Goal: Check status: Check status

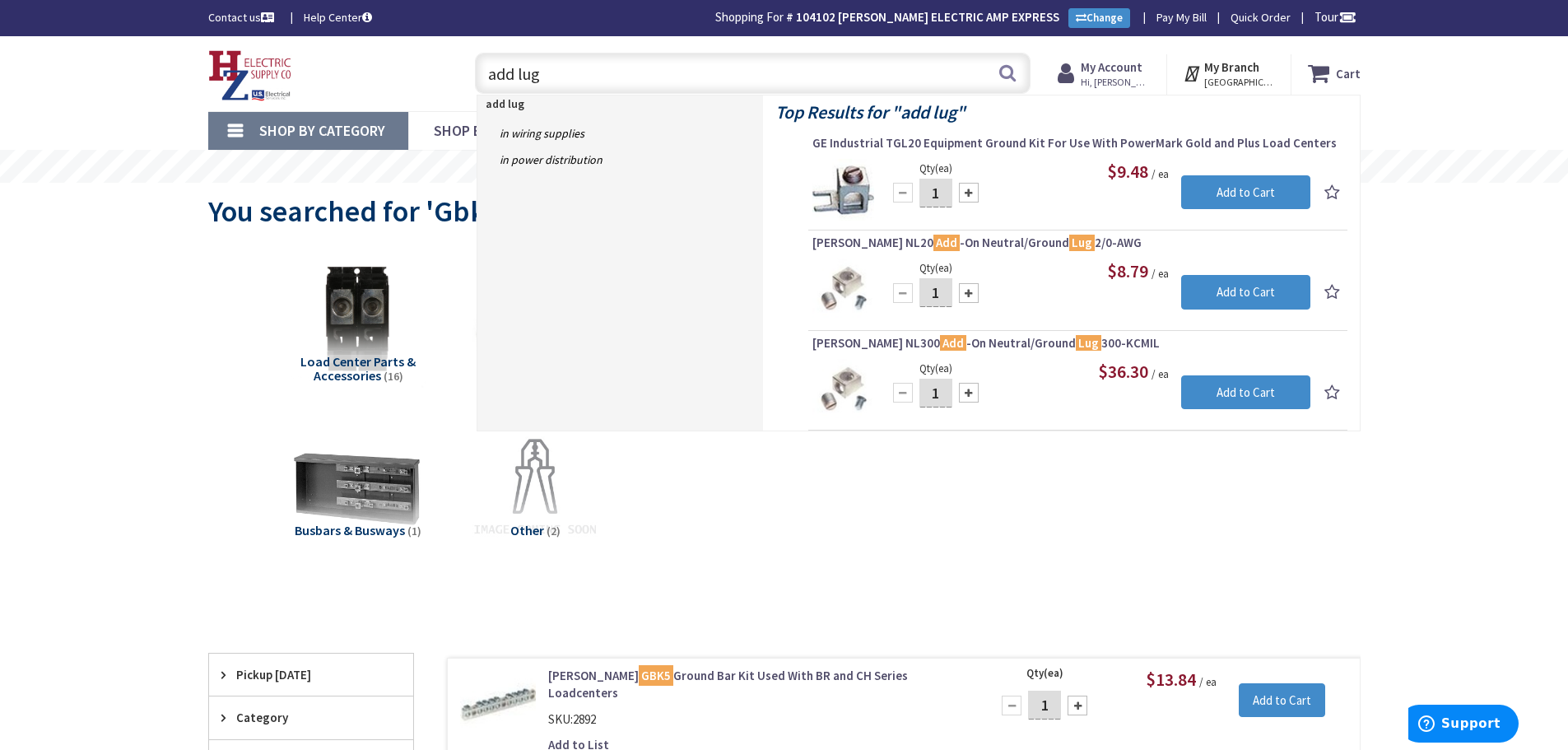
click at [1130, 65] on strong "My Account" at bounding box center [1112, 68] width 62 height 16
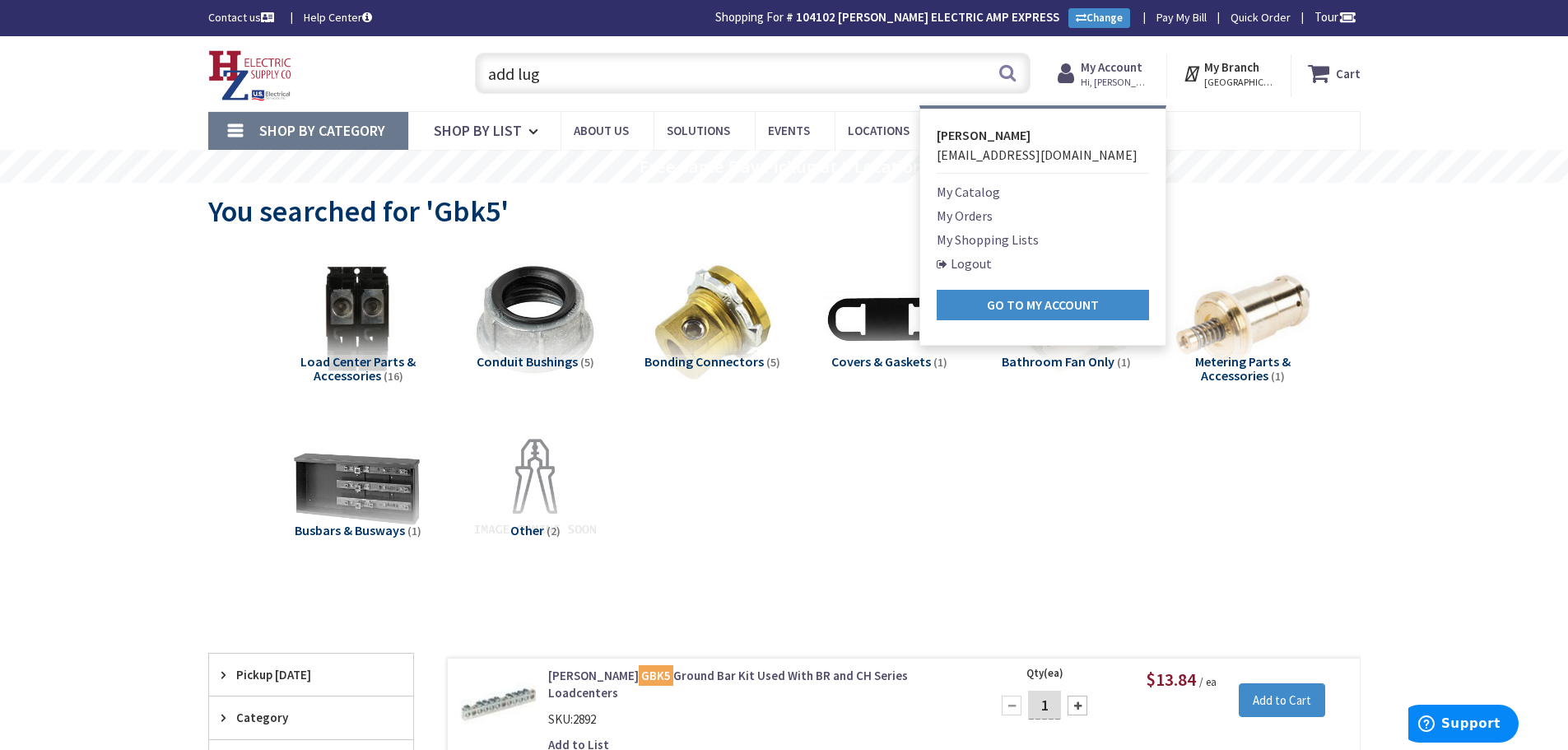
click at [976, 213] on link "My Orders" at bounding box center [965, 216] width 56 height 20
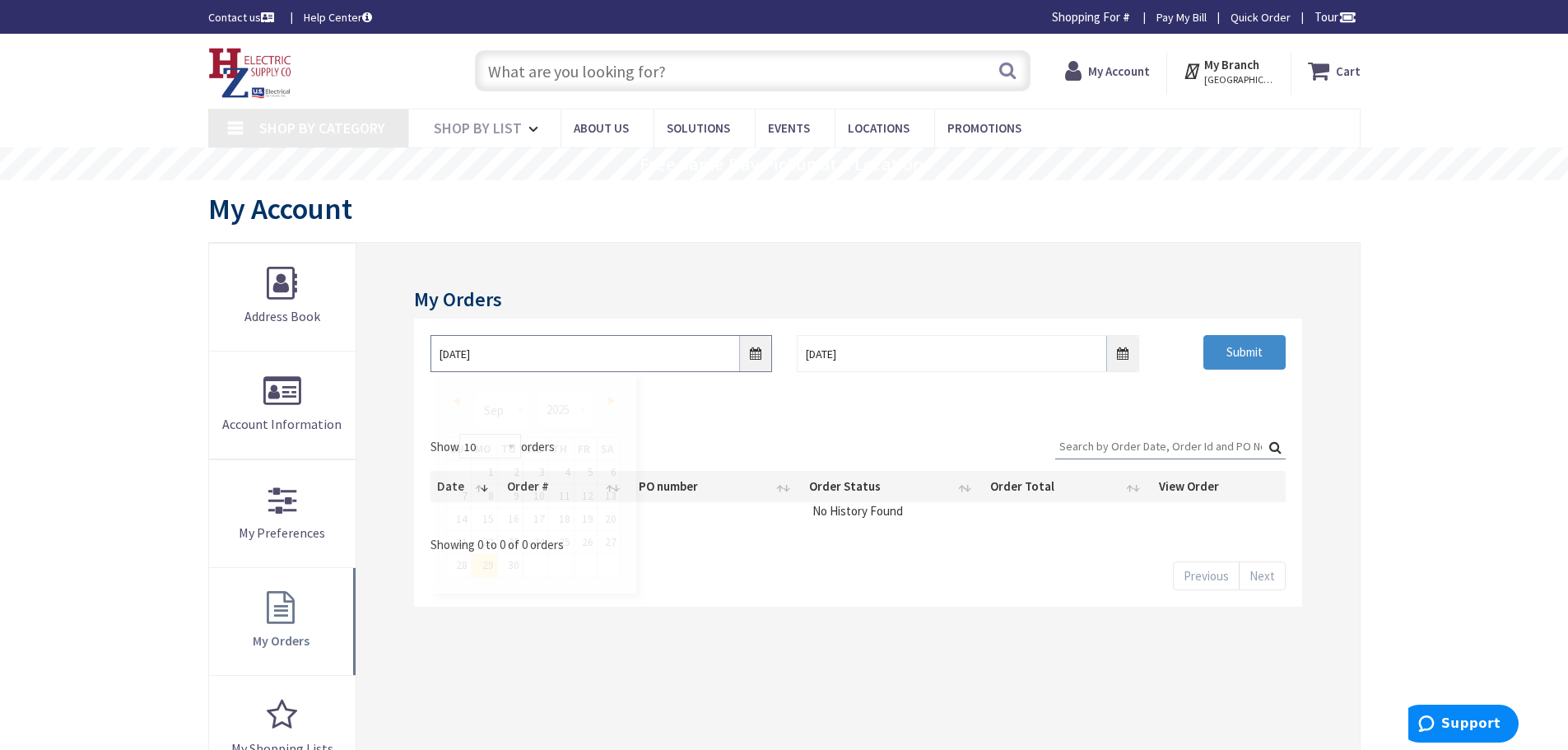
click at [633, 359] on input "9/29/2025" at bounding box center [600, 354] width 341 height 37
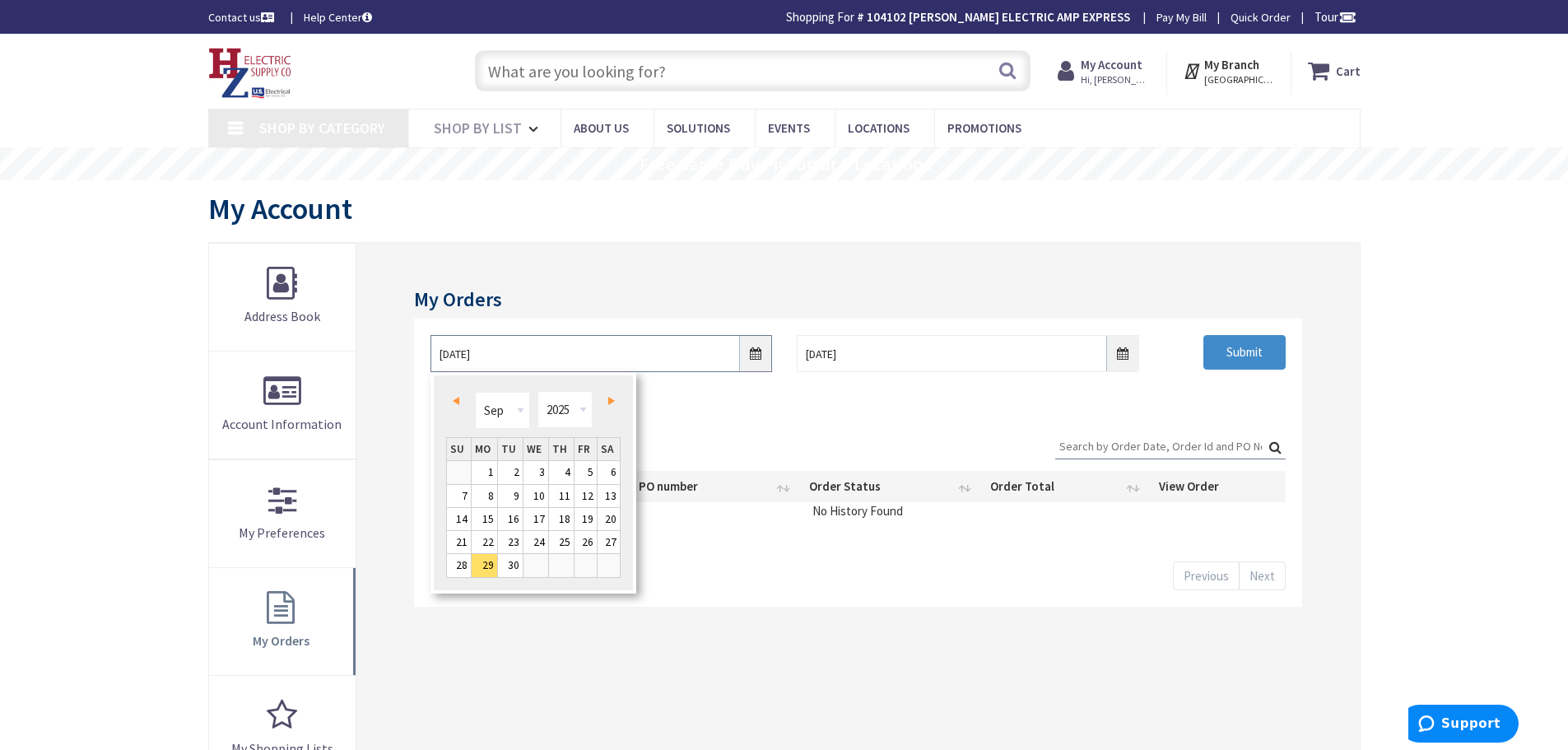
type input "Piper Farm, [STREET_ADDRESS]"
click at [453, 404] on span "Prev" at bounding box center [456, 401] width 7 height 8
type input "06/26/2025"
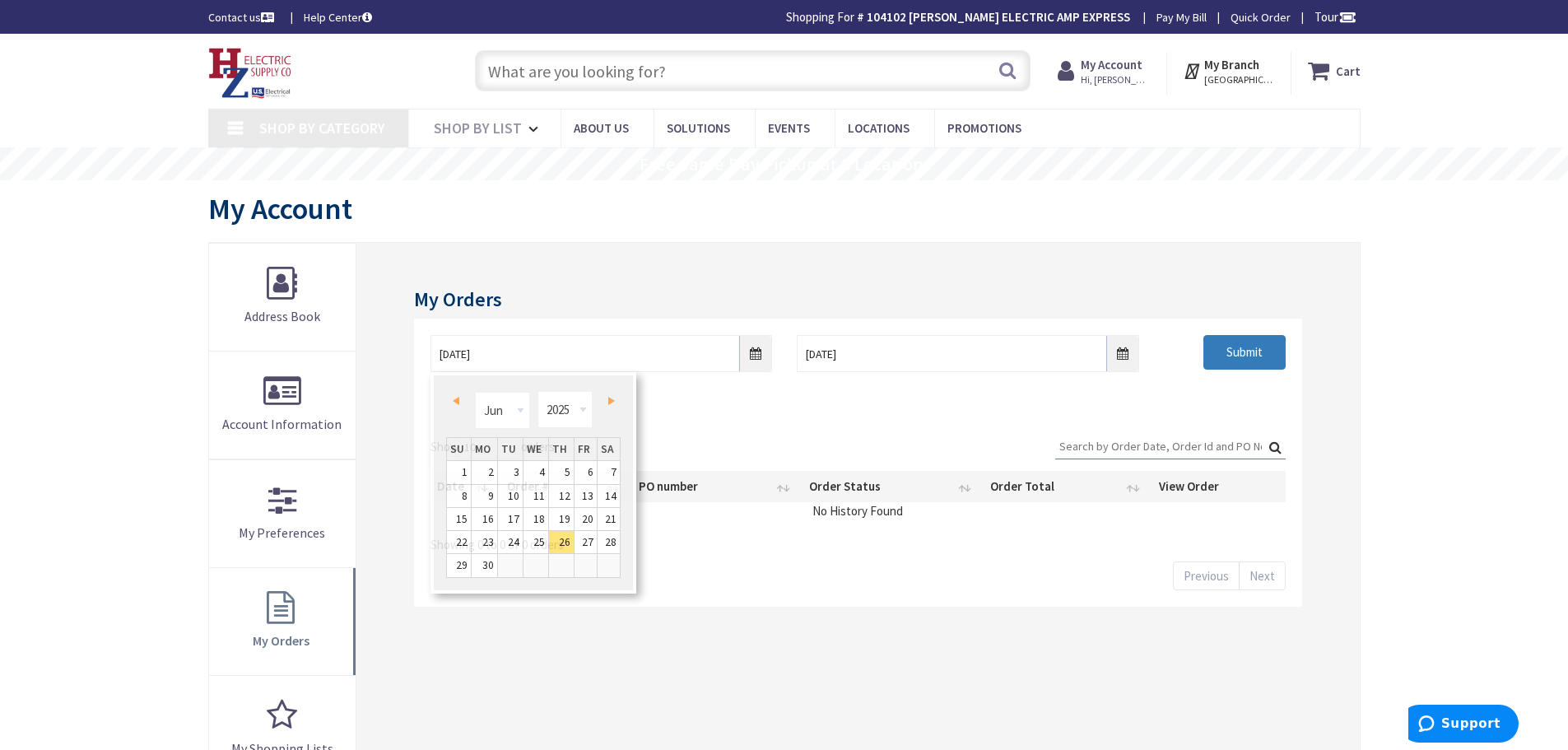
click at [1238, 358] on input "Submit" at bounding box center [1244, 353] width 83 height 35
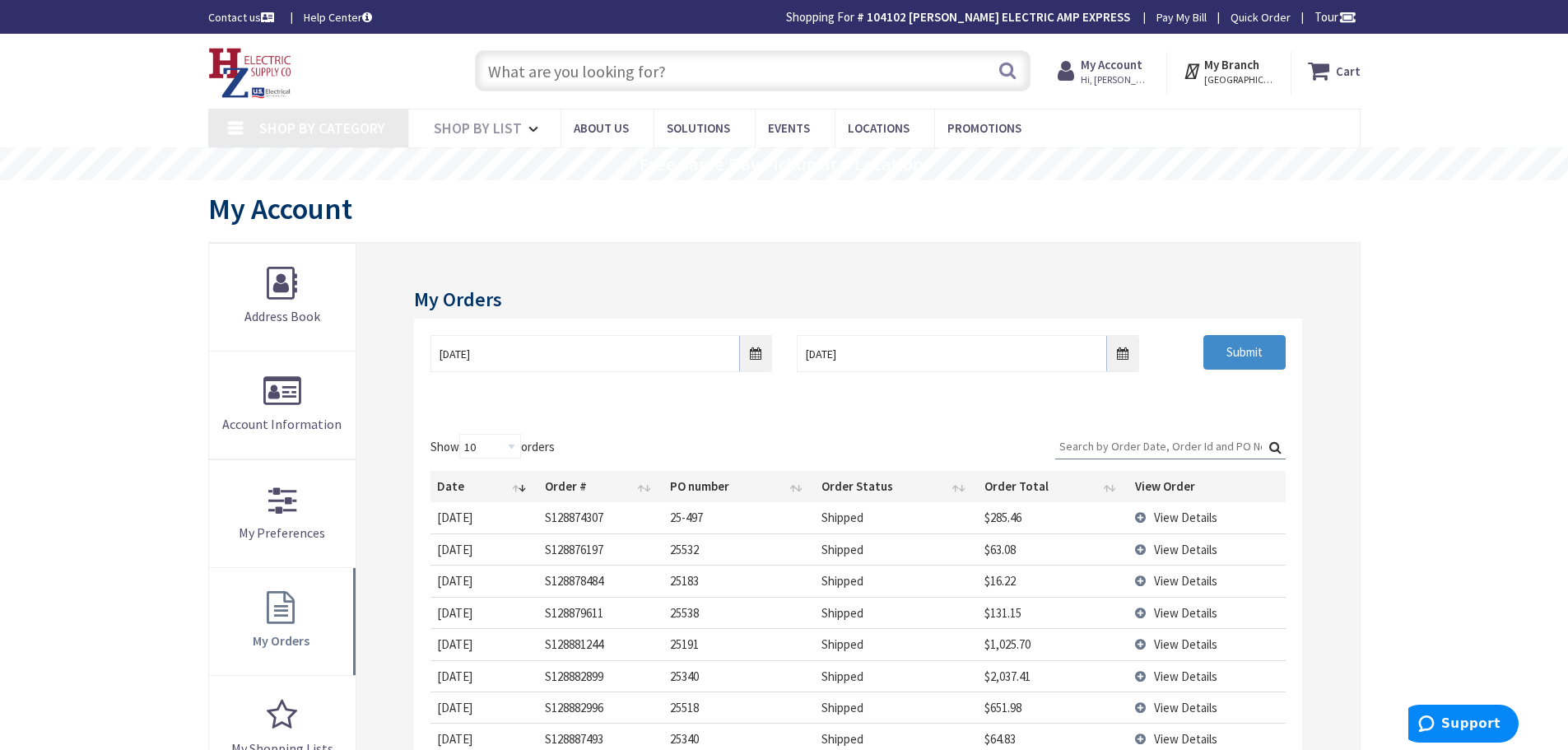
click at [1153, 446] on input "Search:" at bounding box center [1171, 446] width 231 height 25
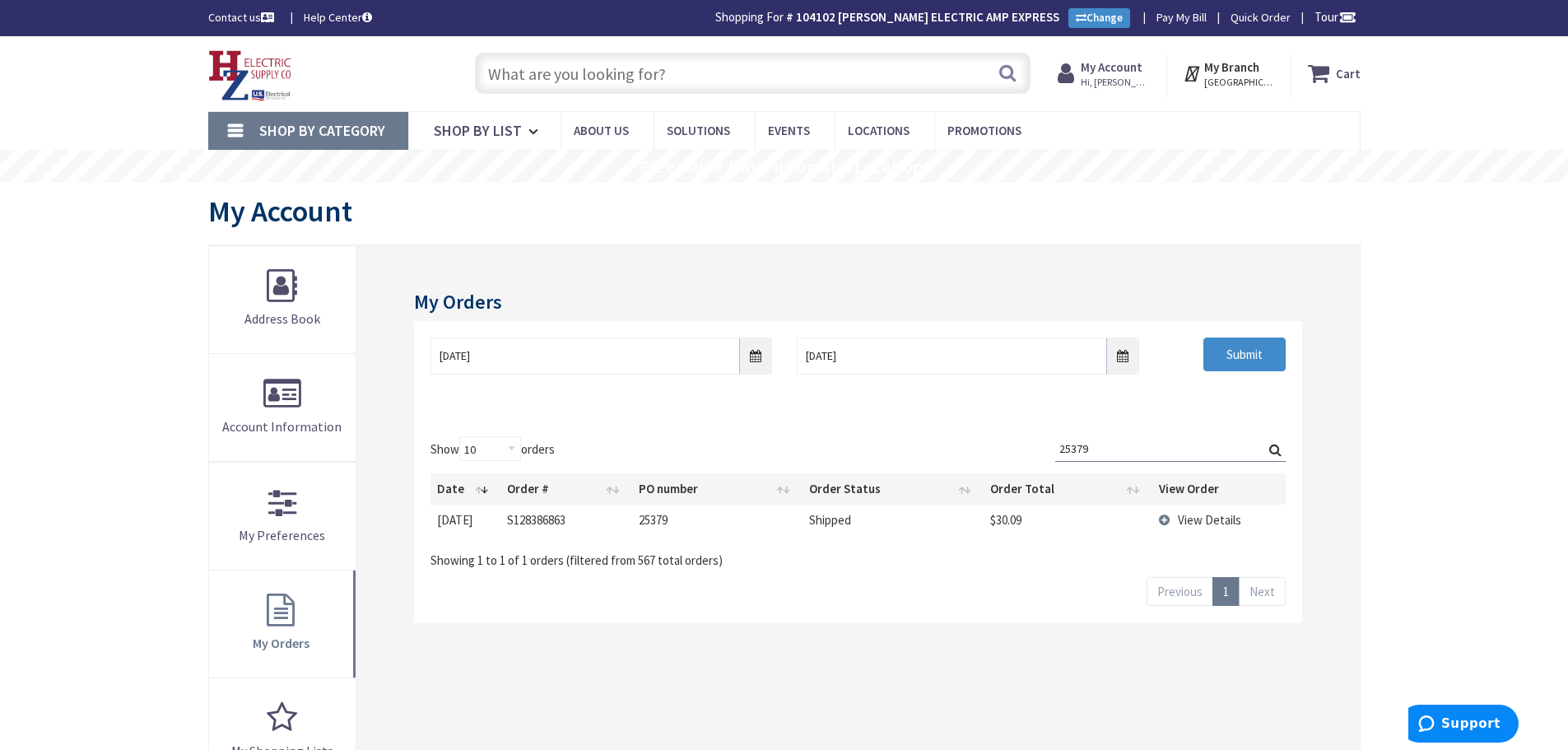
type input "25379"
click at [1167, 521] on td "View Details" at bounding box center [1220, 520] width 133 height 31
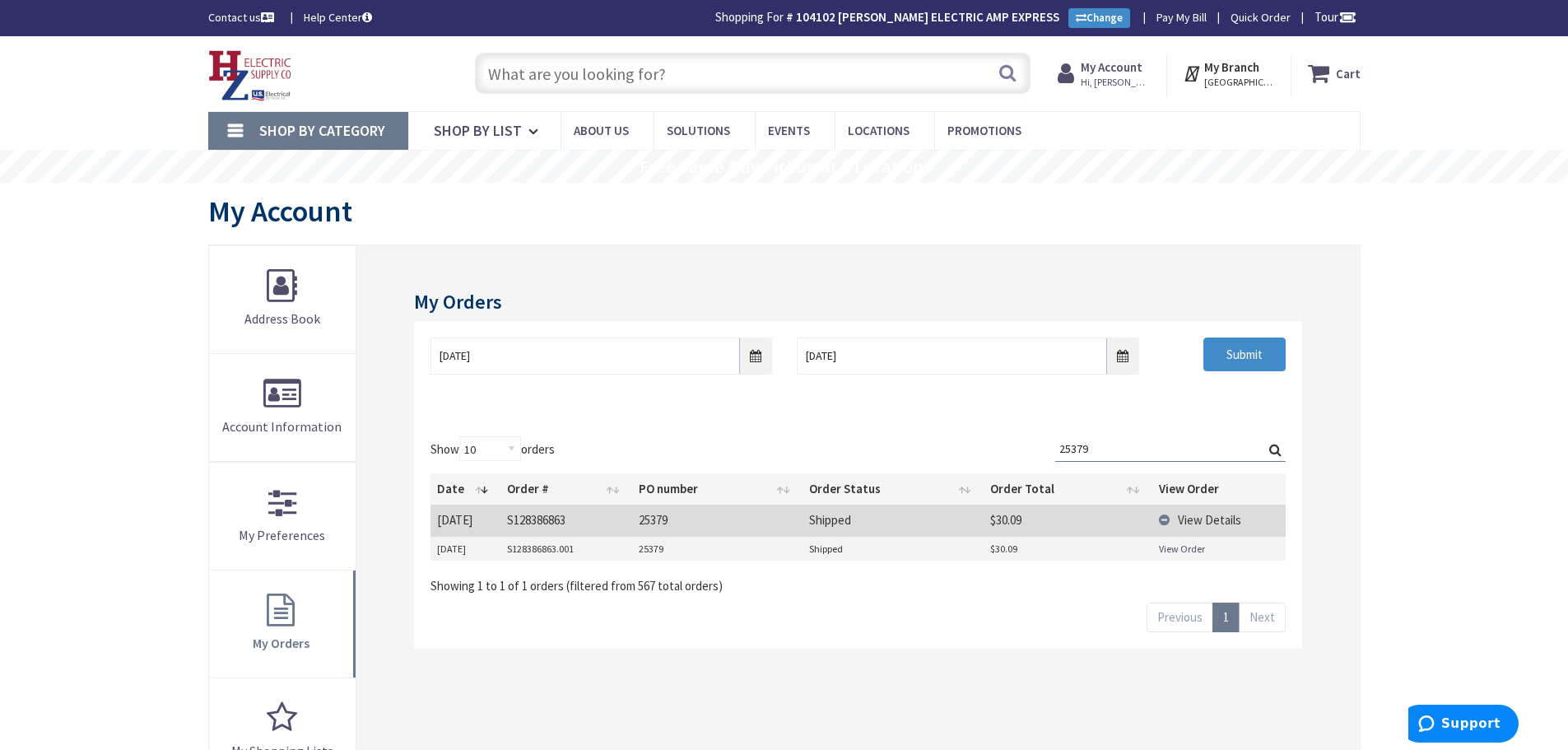
click at [1176, 549] on link "View Order" at bounding box center [1182, 549] width 46 height 14
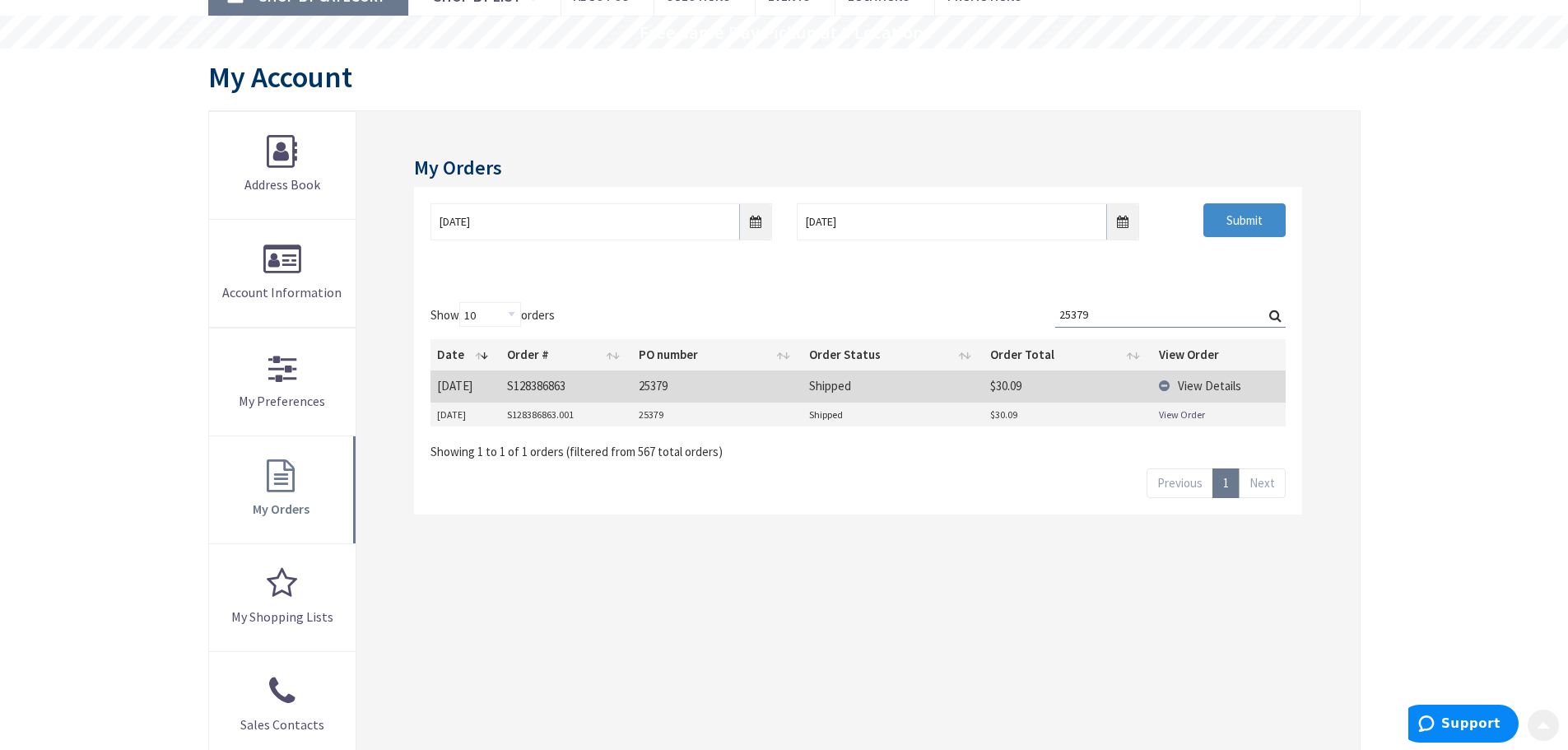
scroll to position [164, 0]
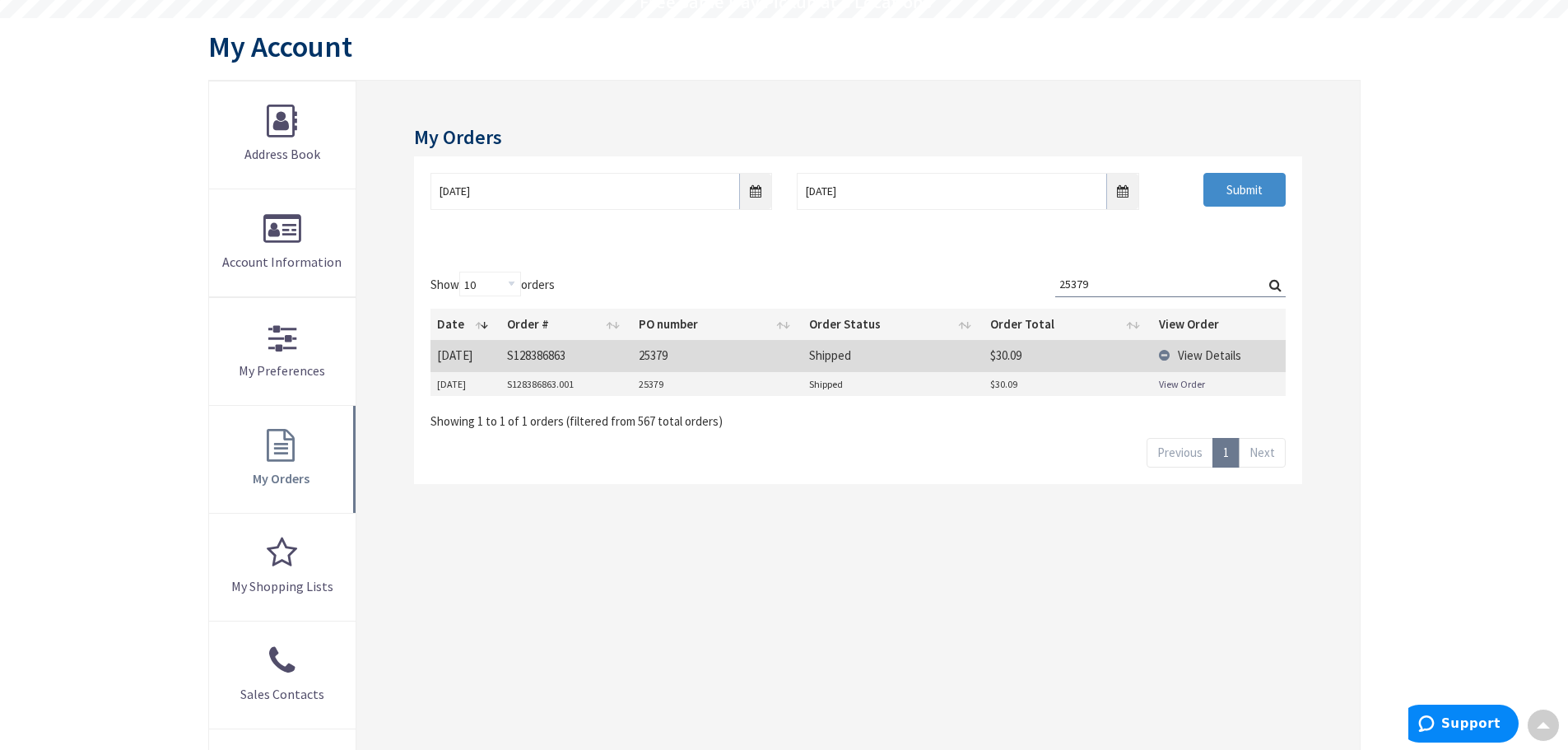
drag, startPoint x: 1119, startPoint y: 281, endPoint x: 911, endPoint y: 288, distance: 208.1
click at [911, 288] on div "Show 10 25 50 100 orders Search: 25379 Date Order # PO number Order Status Orde…" at bounding box center [857, 351] width 854 height 158
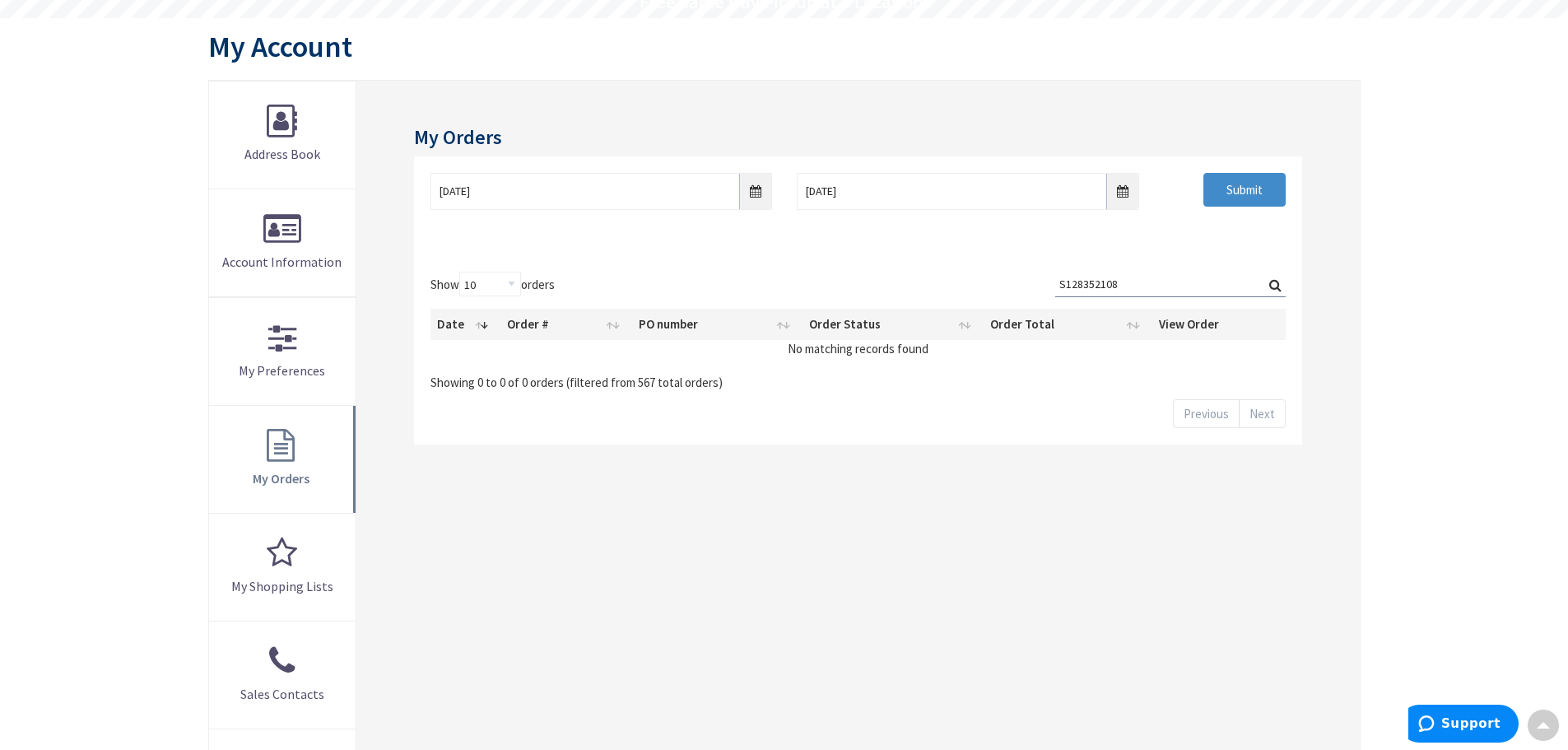
type input "S12835210"
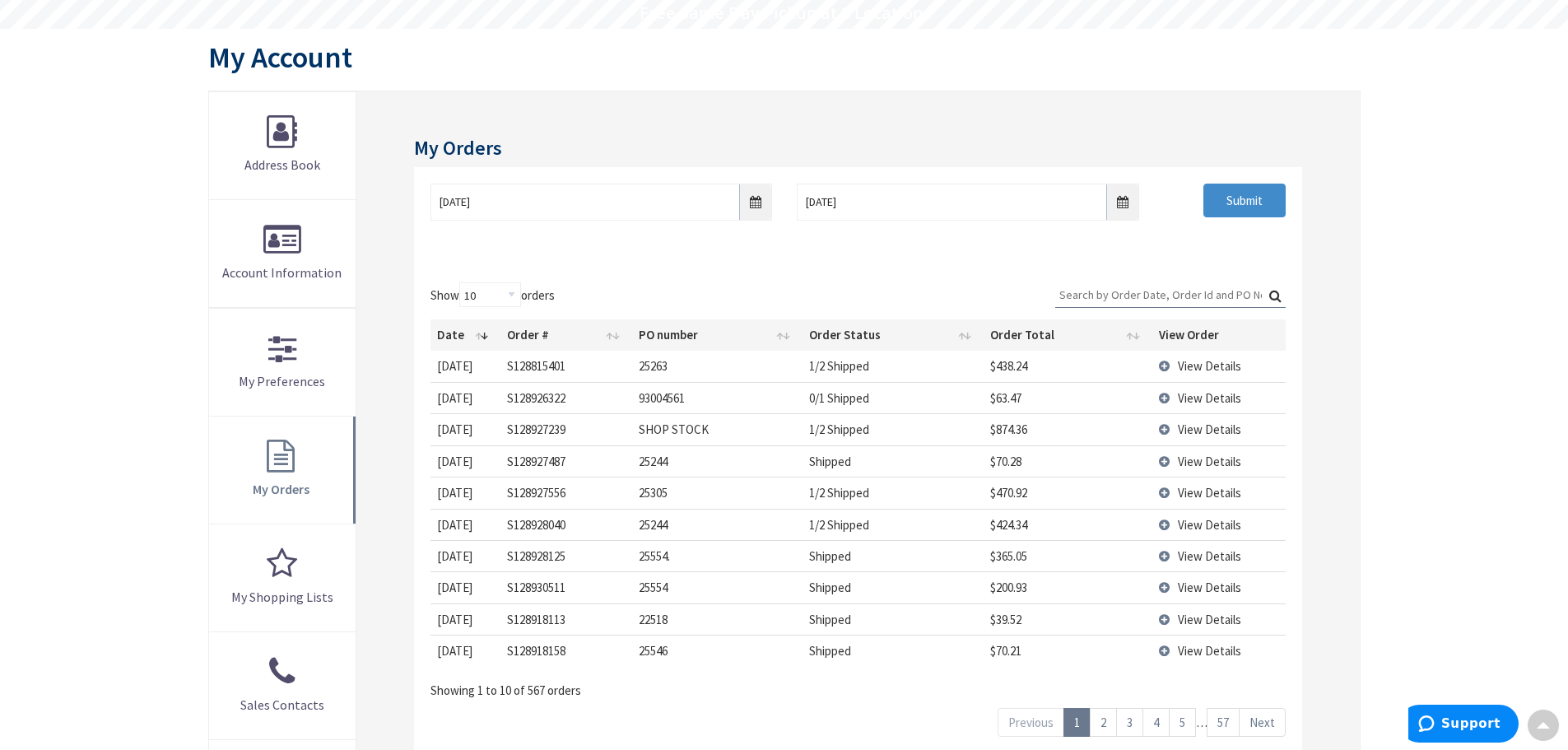
scroll to position [0, 0]
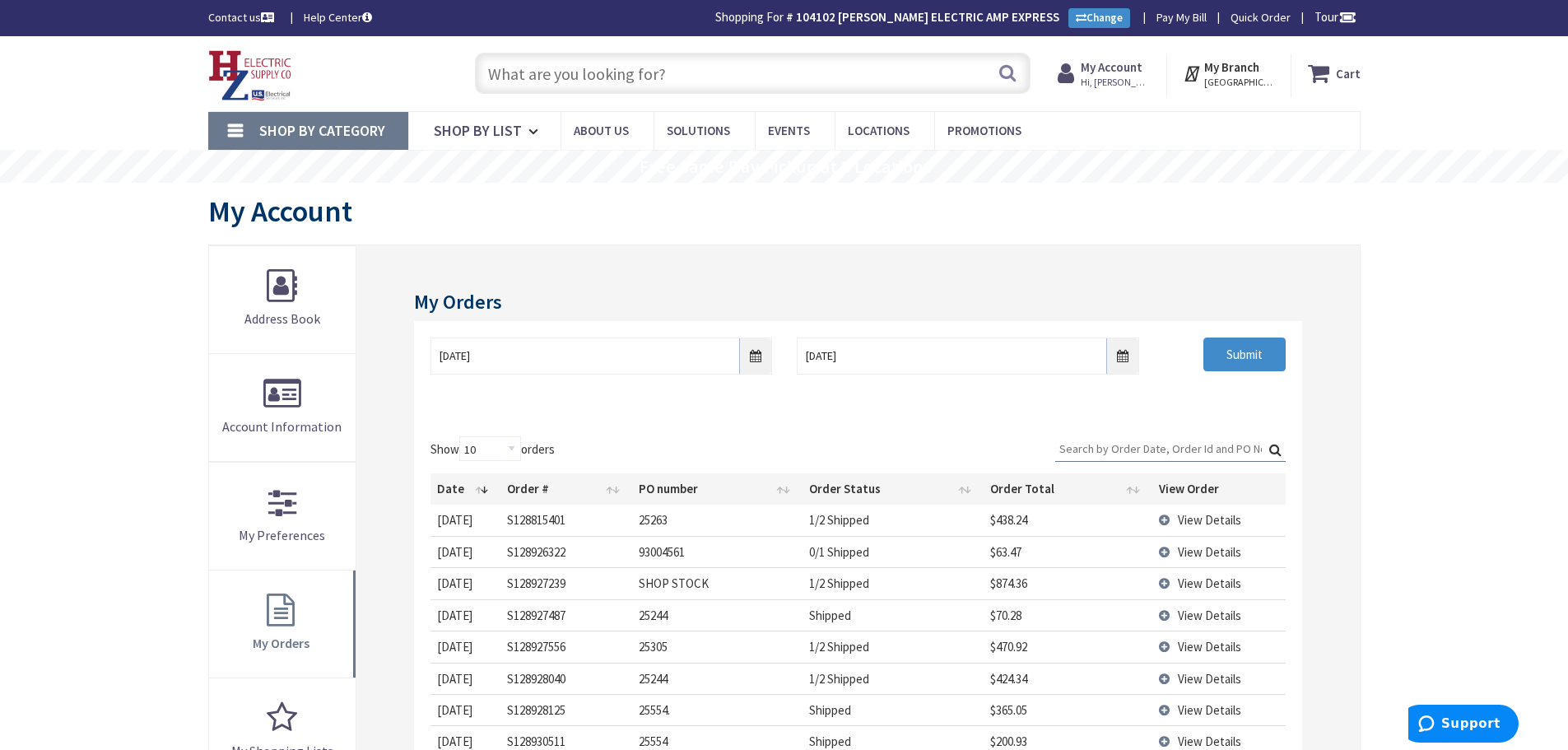
click at [258, 63] on img at bounding box center [250, 75] width 84 height 51
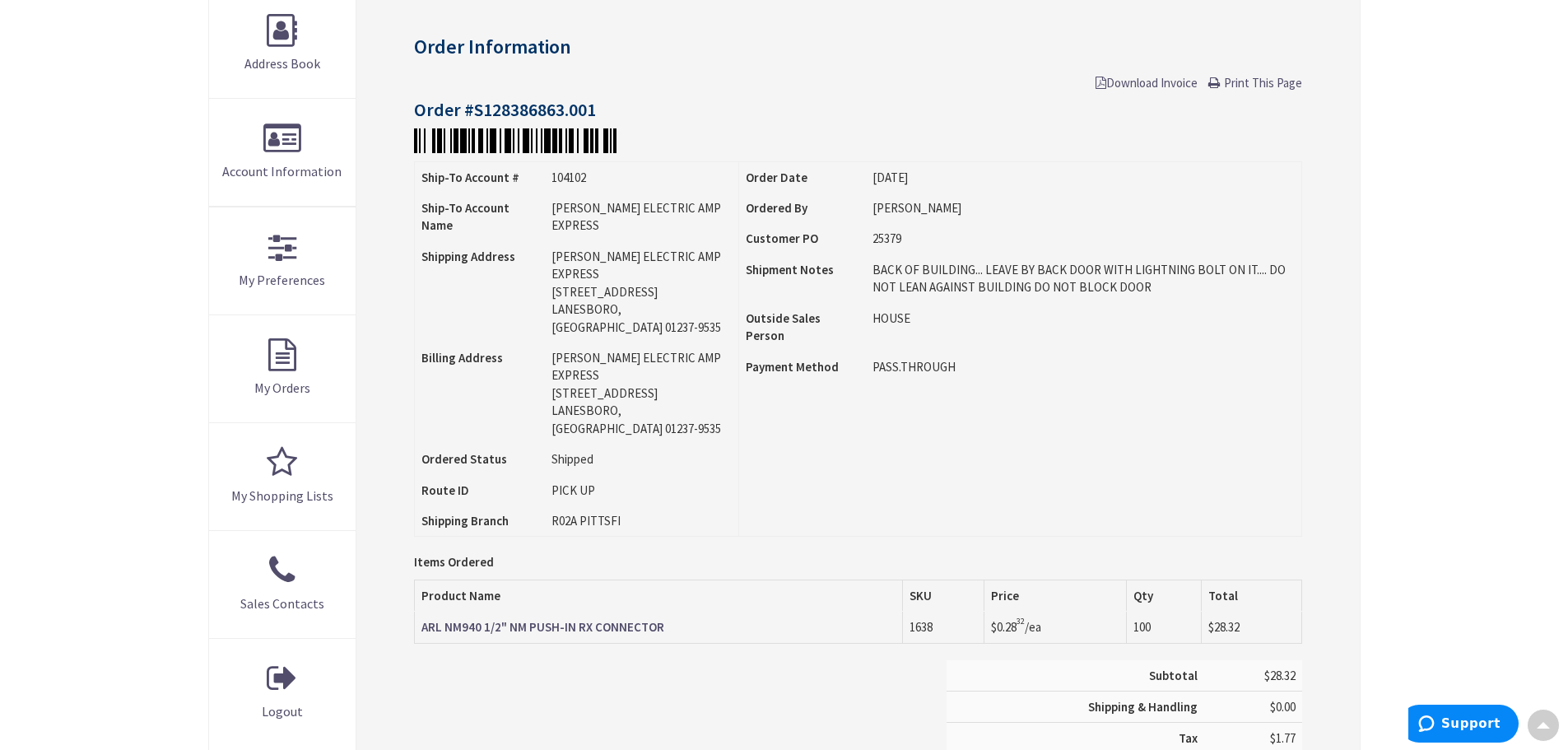
scroll to position [2, 0]
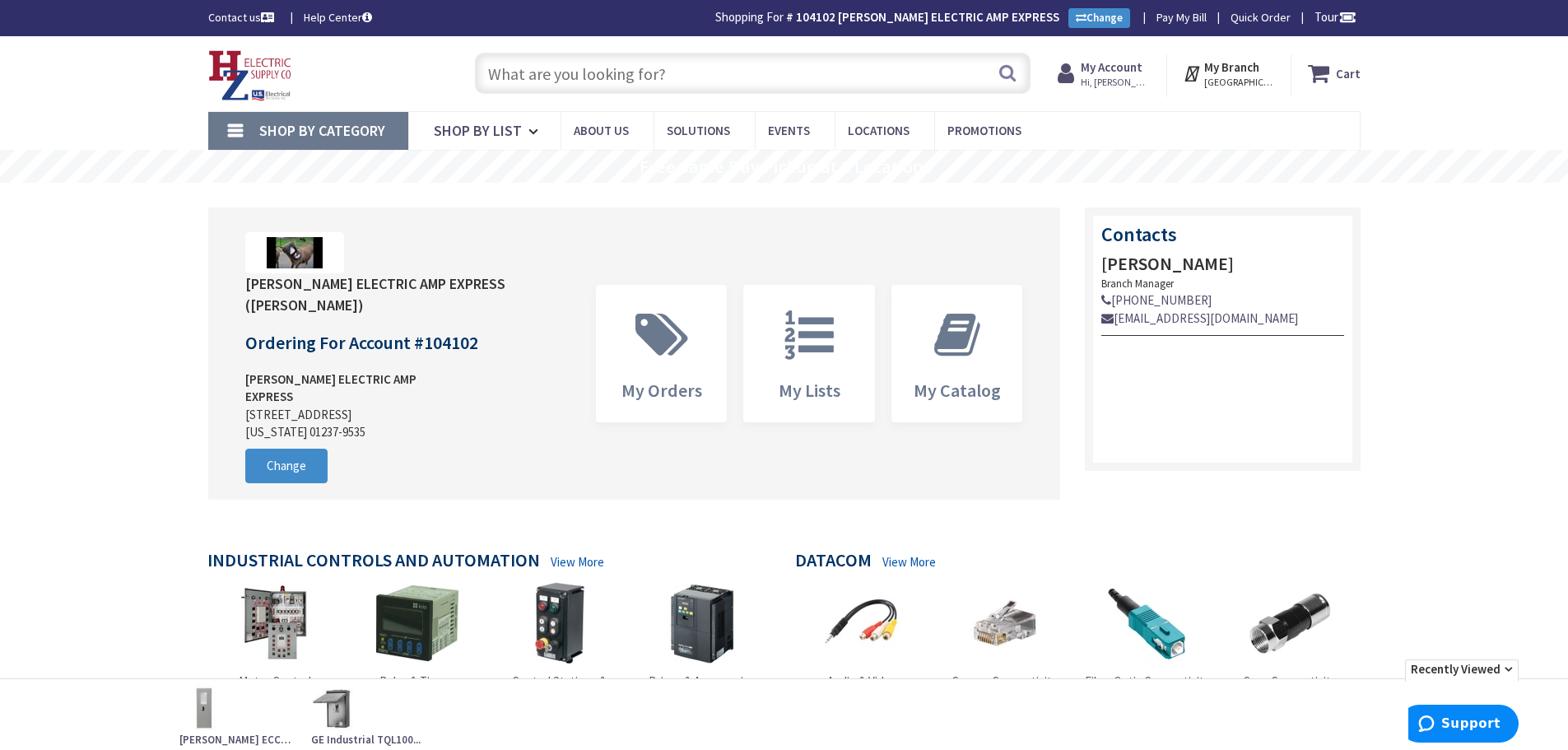
click at [687, 68] on input "text" at bounding box center [753, 73] width 556 height 41
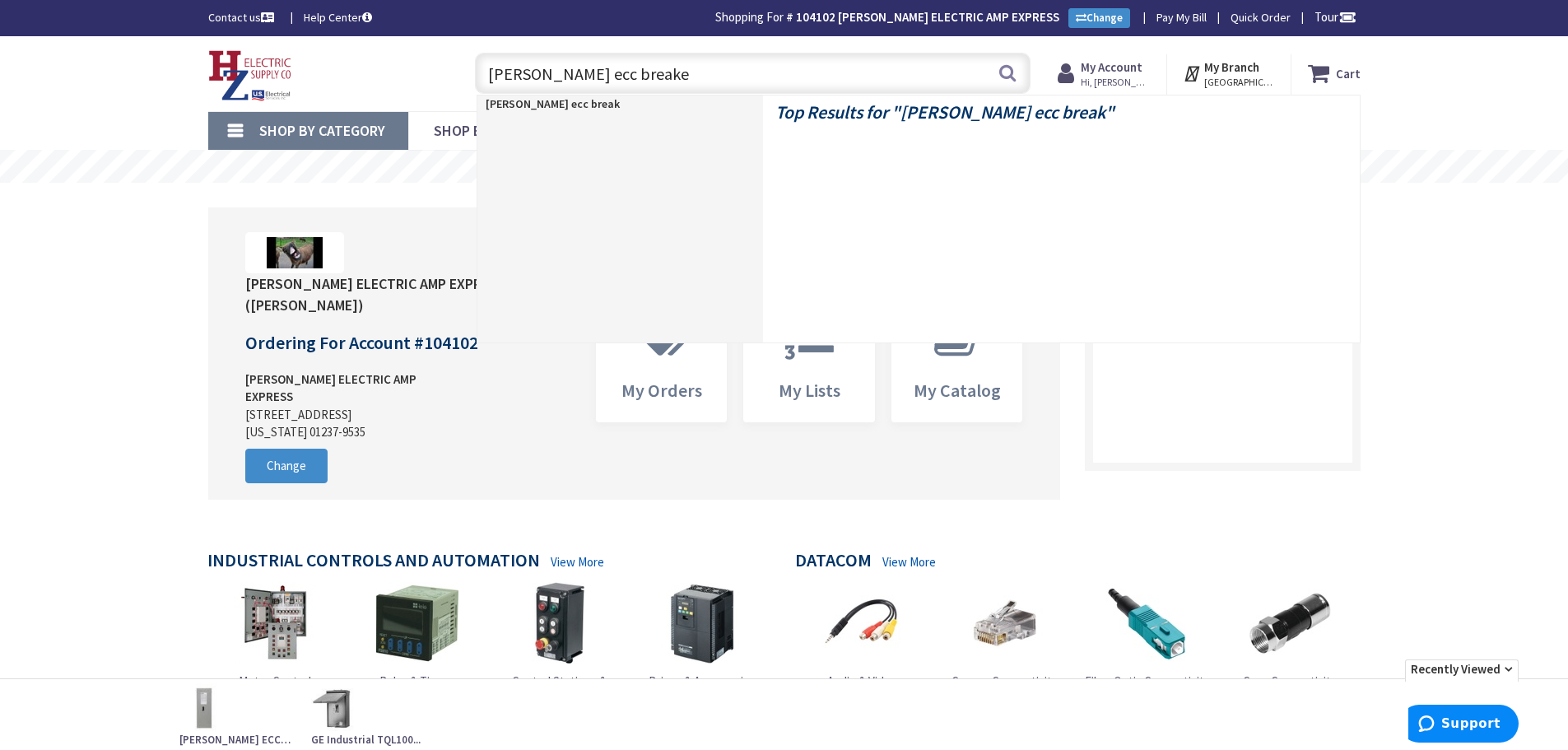
type input "eaton ecc breaker"
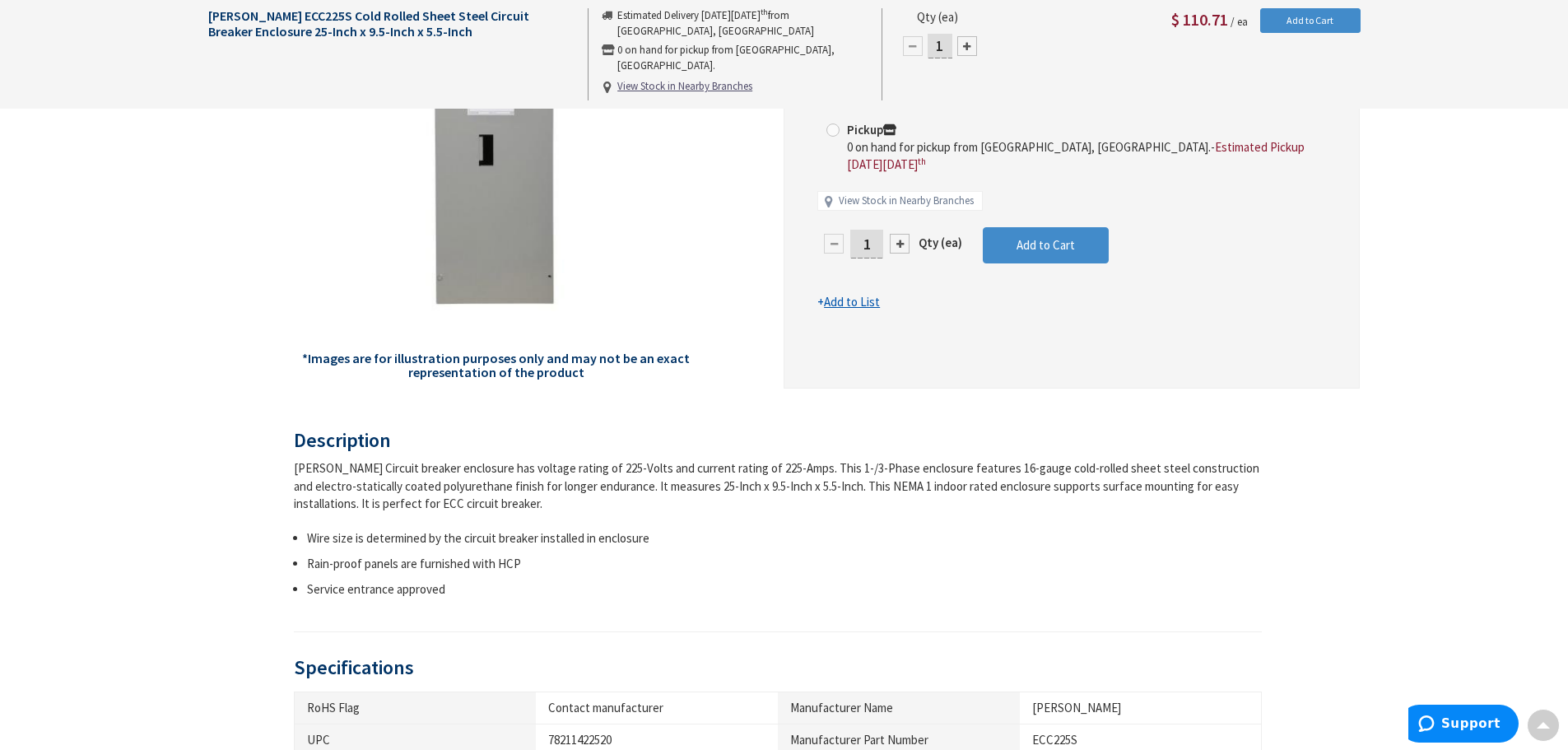
scroll to position [824, 0]
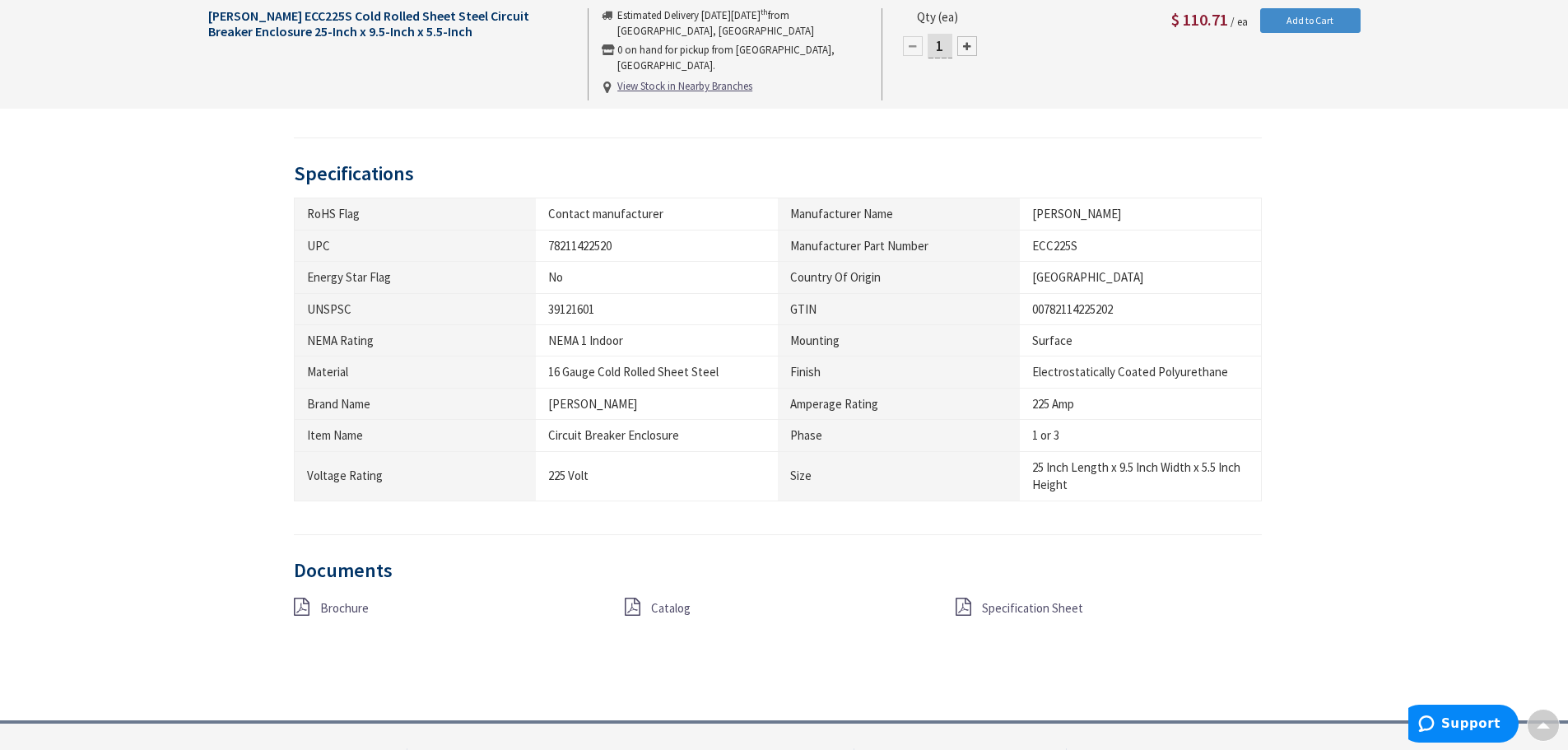
click at [663, 619] on div "Brochure Catalog Specification Sheet" at bounding box center [779, 616] width 994 height 37
click at [671, 610] on span "Catalog" at bounding box center [671, 609] width 40 height 16
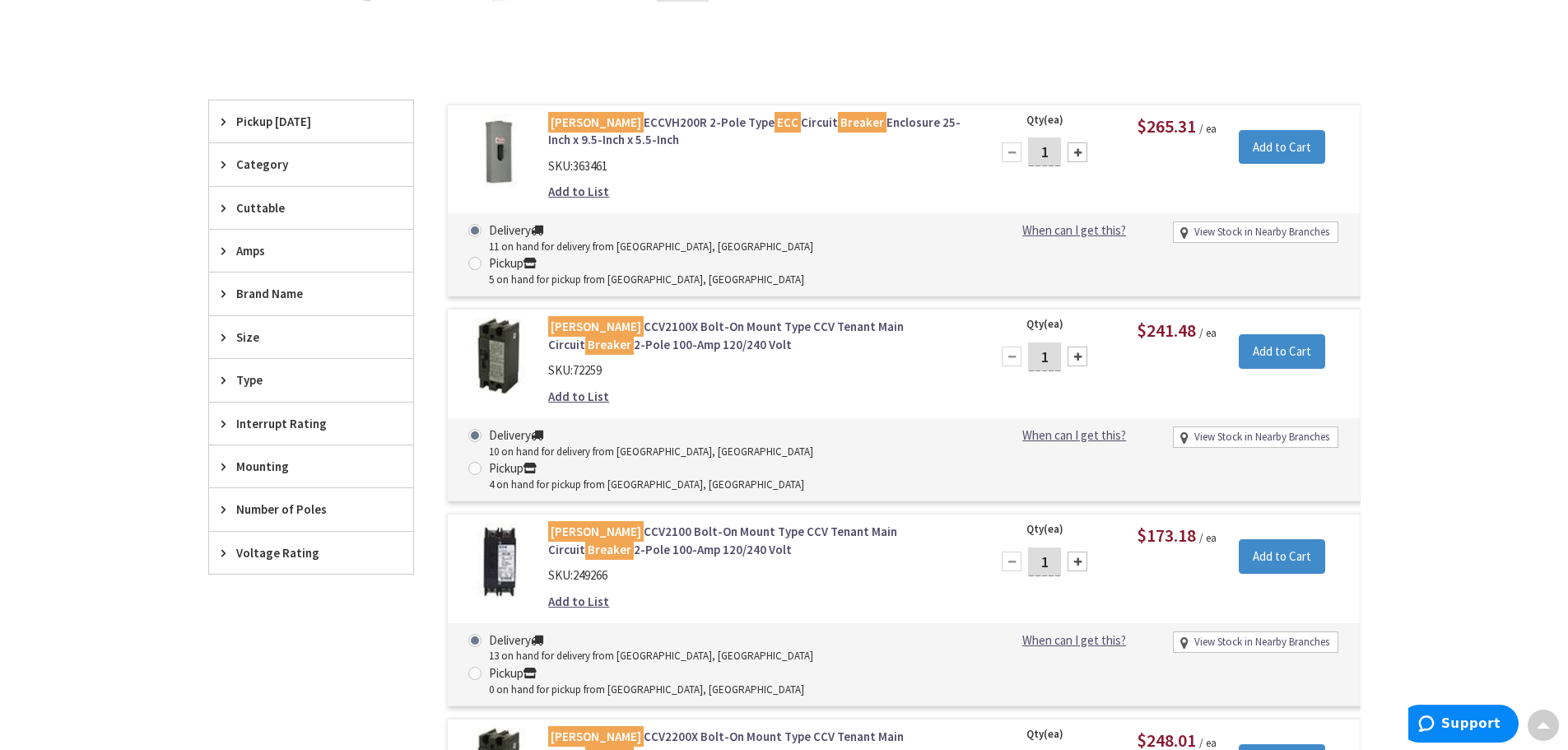
scroll to position [83, 0]
